Goal: Task Accomplishment & Management: Manage account settings

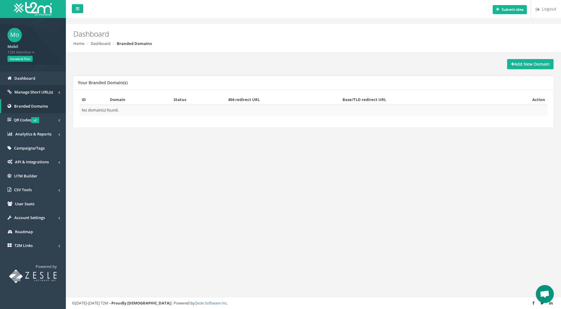
click at [49, 94] on link "Manage Short URL(s)" at bounding box center [33, 92] width 66 height 14
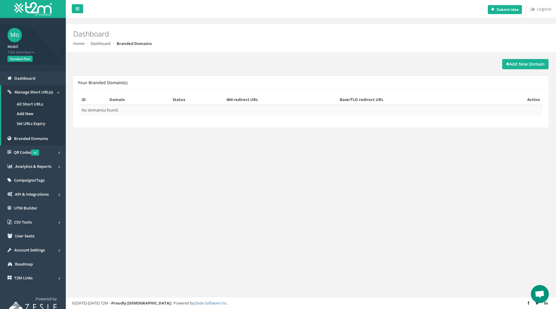
click at [43, 100] on link "All Short URLs" at bounding box center [33, 104] width 65 height 10
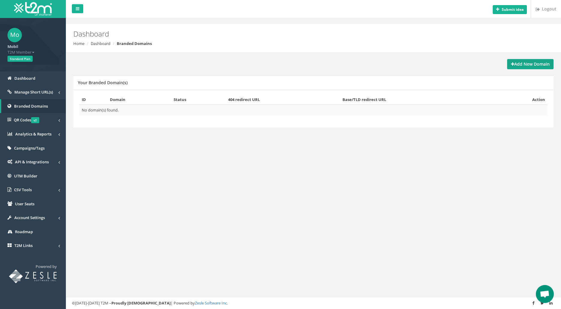
click at [513, 63] on strong "Add New Domain" at bounding box center [530, 64] width 39 height 6
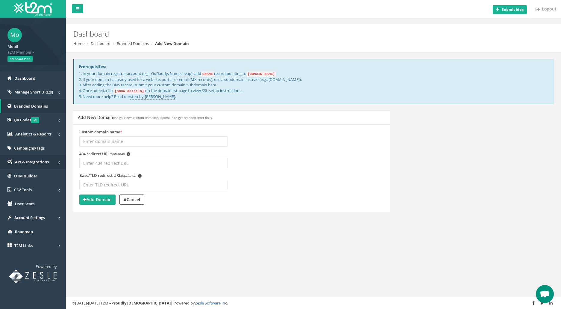
click at [42, 162] on span "API & Integrations" at bounding box center [32, 161] width 34 height 5
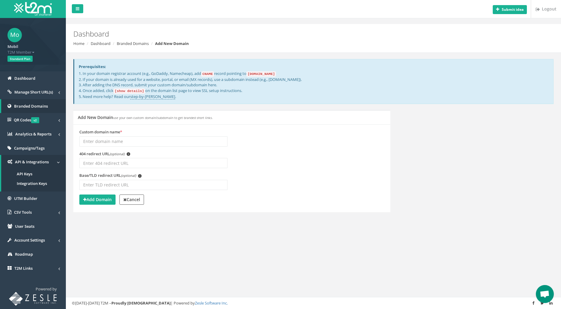
click at [39, 171] on link "API Keys" at bounding box center [33, 174] width 65 height 10
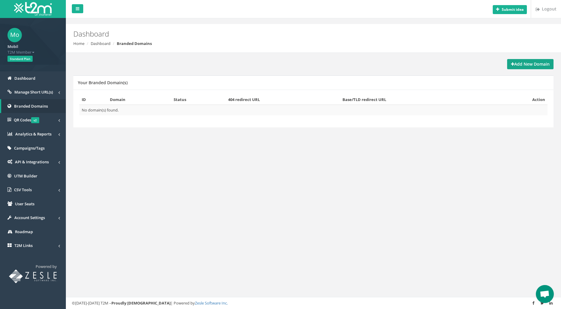
click at [520, 65] on strong "Add New Domain" at bounding box center [530, 64] width 39 height 6
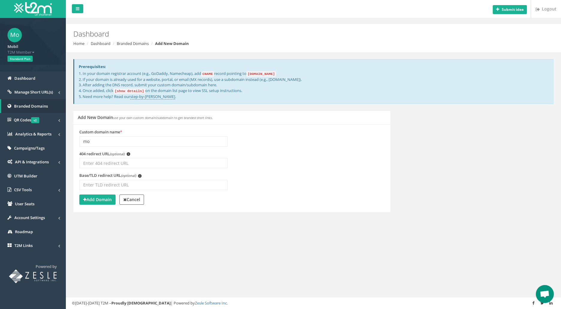
type input "m"
type input "Mobil Oyna"
click at [200, 162] on input "404 redirect URL (optional) i" at bounding box center [153, 163] width 148 height 10
click at [212, 180] on input "Base/TLD redirect URL (optional) i" at bounding box center [153, 185] width 148 height 10
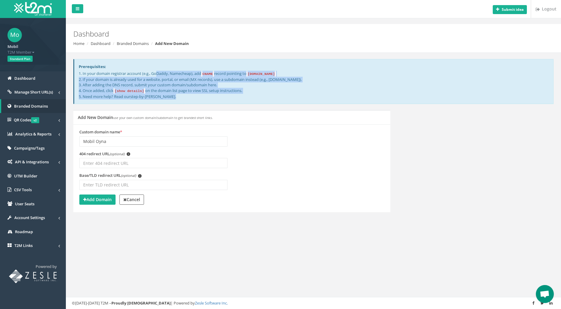
drag, startPoint x: 79, startPoint y: 71, endPoint x: 97, endPoint y: 73, distance: 18.4
click at [189, 92] on p "1. In your domain registrar account (e.g., GoDaddy, Namecheap), add CNAME recor…" at bounding box center [314, 85] width 470 height 28
copy p "1. In your domain registrar account (e.g., GoDaddy, Namecheap), add CNAME recor…"
